Goal: Task Accomplishment & Management: Complete application form

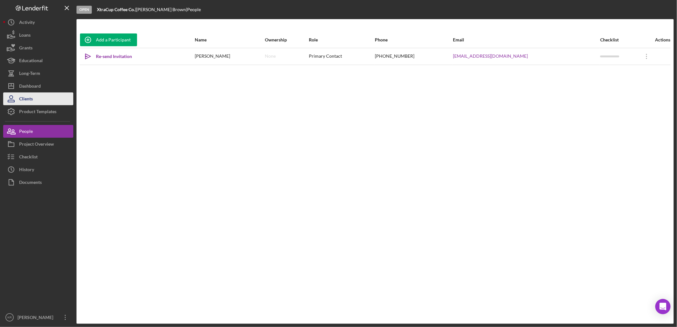
click at [33, 95] on div "Clients" at bounding box center [26, 99] width 14 height 14
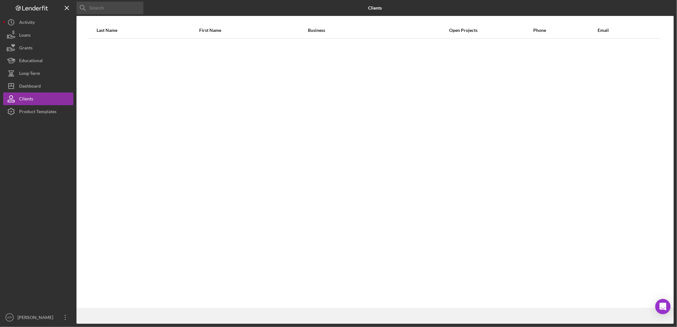
click at [113, 10] on input at bounding box center [110, 8] width 67 height 13
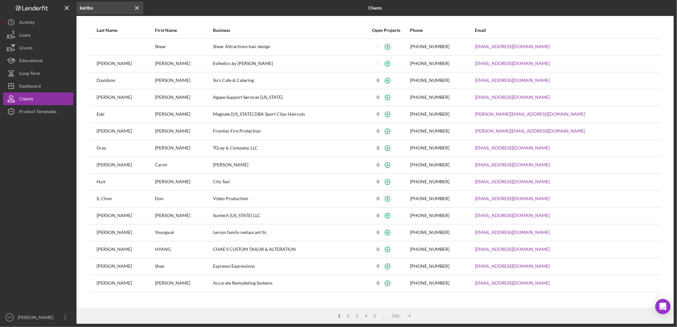
type input "karibu"
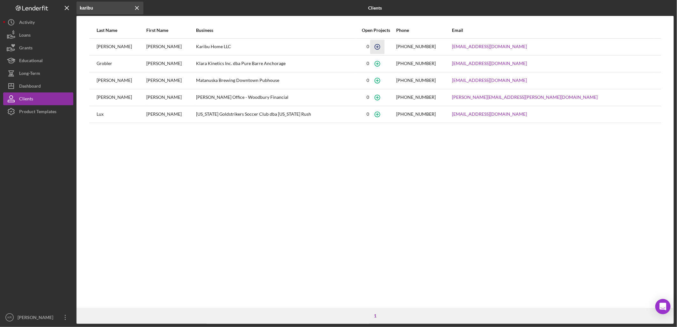
click at [384, 43] on icon "button" at bounding box center [377, 47] width 14 height 14
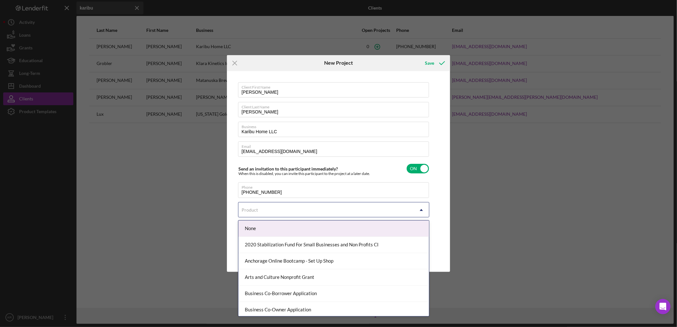
click at [349, 205] on div "Product" at bounding box center [325, 210] width 175 height 15
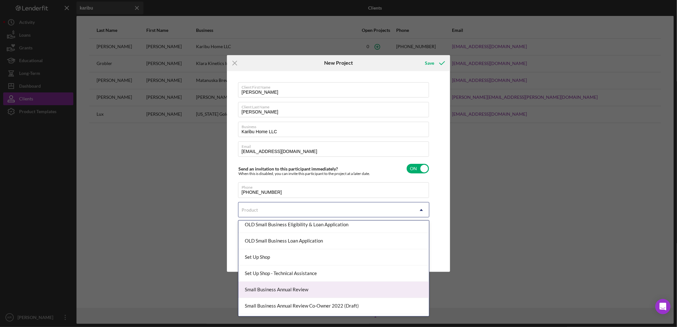
scroll to position [263, 0]
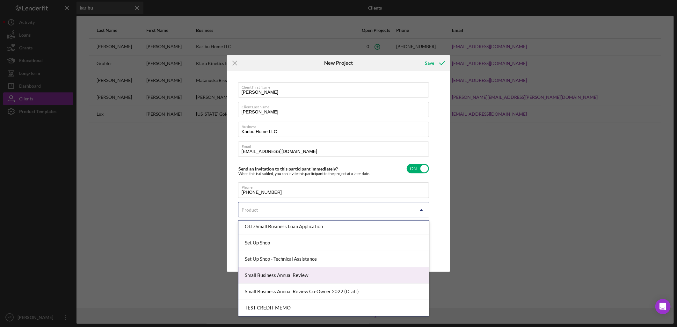
click at [314, 271] on div "Small Business Annual Review" at bounding box center [333, 275] width 191 height 16
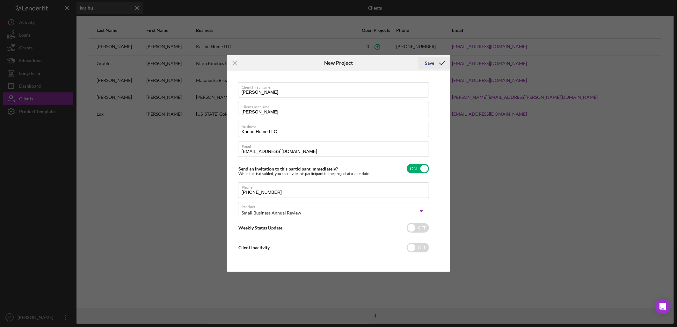
click at [434, 65] on div "Save" at bounding box center [429, 63] width 9 height 13
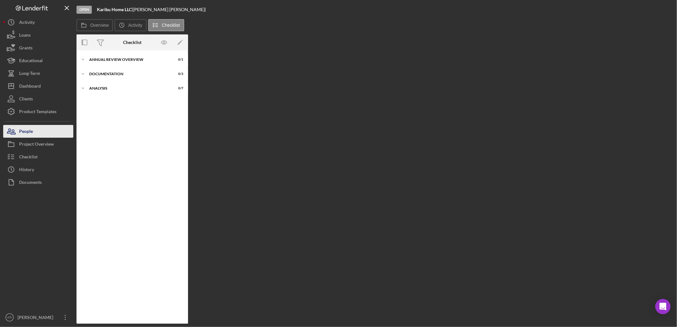
click at [17, 131] on icon "button" at bounding box center [11, 131] width 16 height 16
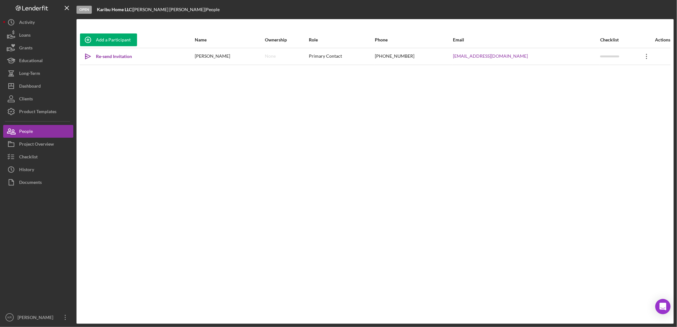
click at [646, 58] on icon at bounding box center [646, 56] width 1 height 5
click at [615, 87] on button "Icon/Link Get Invitation Link" at bounding box center [616, 86] width 70 height 13
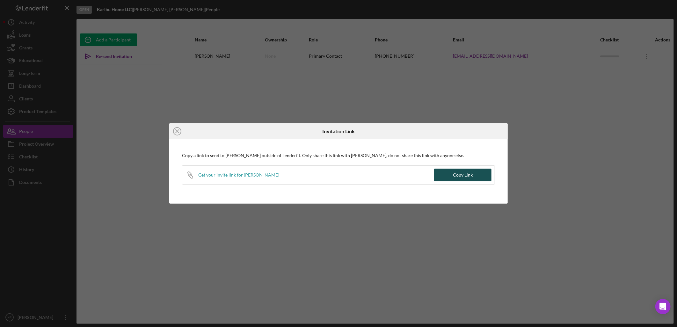
click at [455, 174] on div "Copy Link" at bounding box center [463, 175] width 20 height 13
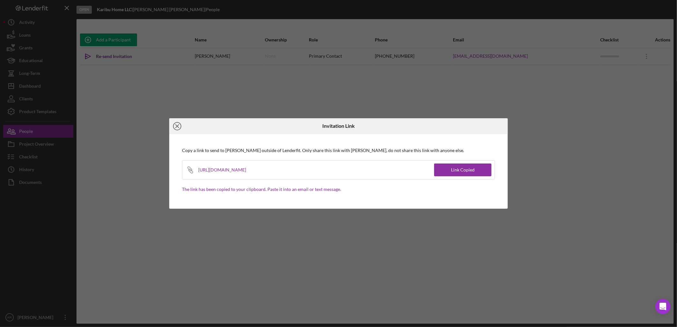
click at [181, 127] on circle at bounding box center [177, 126] width 8 height 8
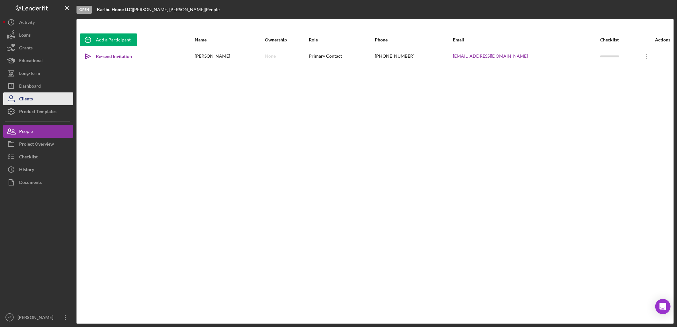
click at [37, 97] on button "Clients" at bounding box center [38, 98] width 70 height 13
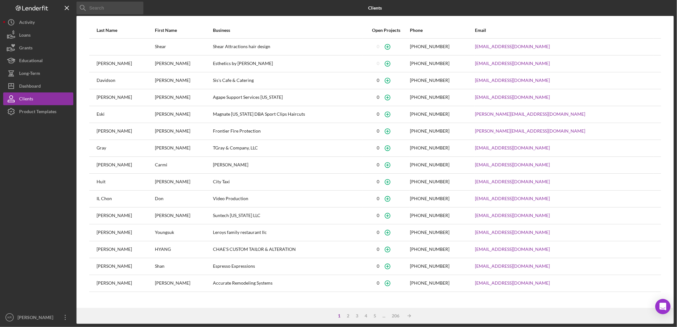
click at [103, 10] on input at bounding box center [110, 8] width 67 height 13
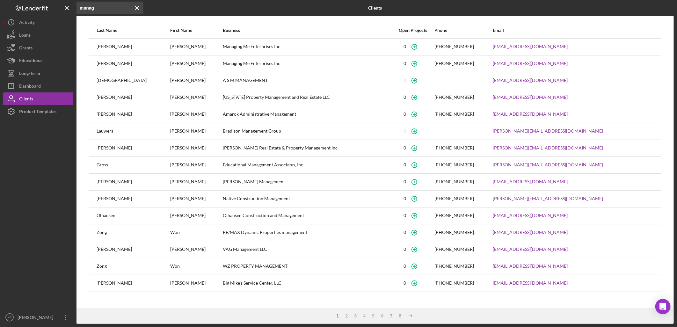
type input "manag"
click at [421, 43] on icon "button" at bounding box center [414, 47] width 14 height 14
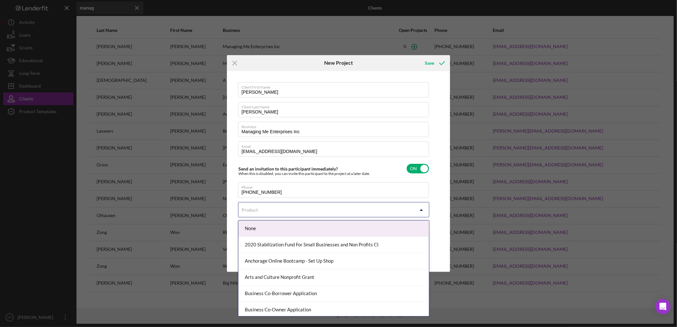
click at [376, 209] on div "Product" at bounding box center [325, 210] width 175 height 15
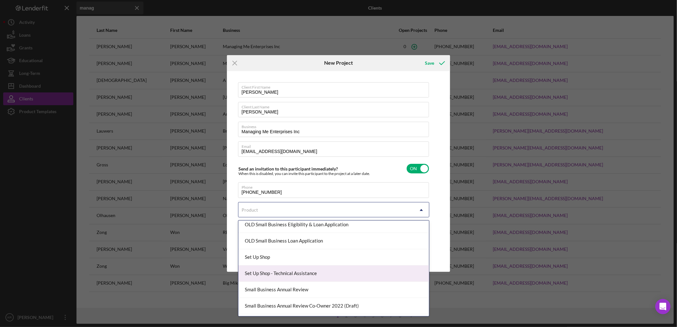
scroll to position [263, 0]
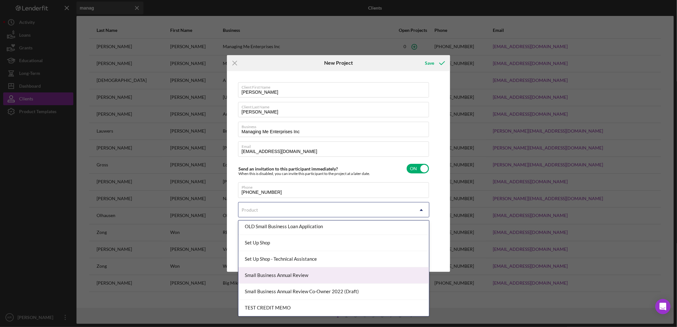
click at [311, 271] on div "Small Business Annual Review" at bounding box center [333, 275] width 191 height 16
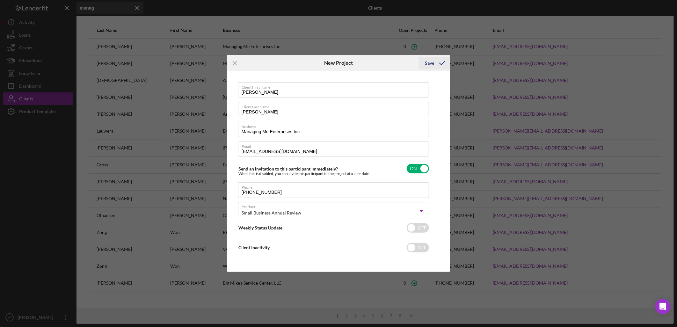
click at [419, 67] on div "Save" at bounding box center [435, 63] width 32 height 16
click at [432, 64] on div "Save" at bounding box center [429, 63] width 9 height 13
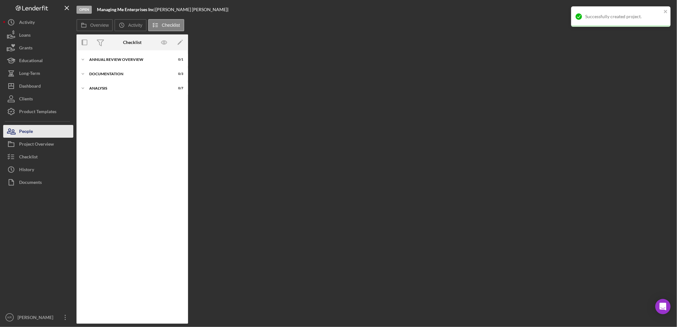
click at [42, 126] on button "People" at bounding box center [38, 131] width 70 height 13
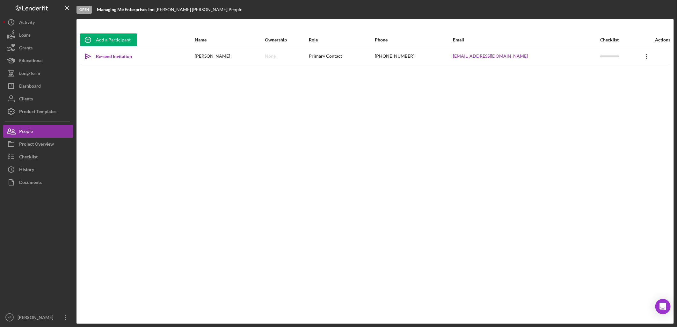
click at [645, 53] on icon "Icon/Overflow" at bounding box center [647, 56] width 16 height 16
click at [617, 84] on button "Icon/Link Get Invitation Link" at bounding box center [618, 86] width 70 height 13
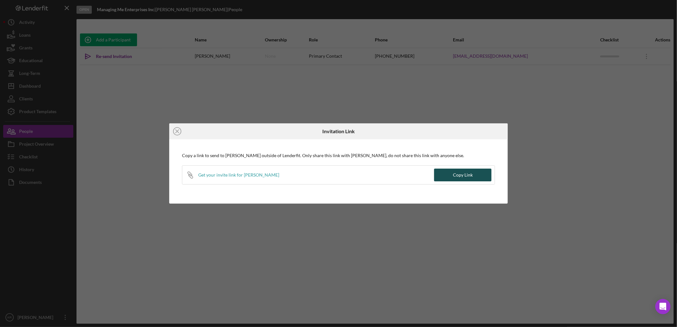
click at [461, 175] on div "Copy Link" at bounding box center [463, 175] width 20 height 13
